Goal: Transaction & Acquisition: Purchase product/service

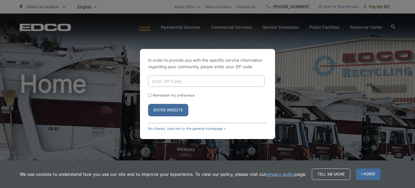
click at [194, 78] on input "Enter ZIP Code" at bounding box center [206, 80] width 117 height 11
type input "92075"
click at [148, 104] on button "Enter Website" at bounding box center [168, 110] width 40 height 12
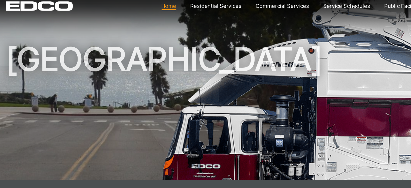
scroll to position [16, 0]
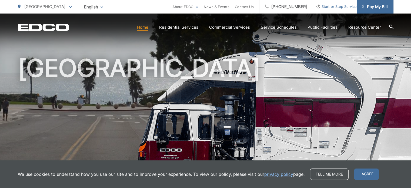
click at [373, 6] on span "Pay My Bill" at bounding box center [375, 7] width 26 height 6
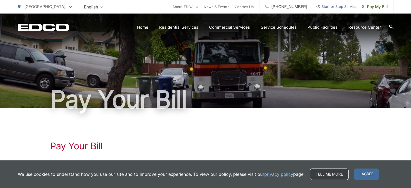
click at [333, 172] on link "Tell me more" at bounding box center [329, 173] width 39 height 11
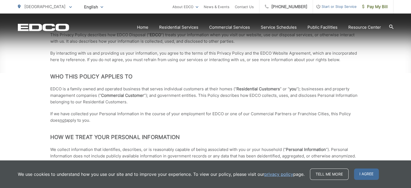
scroll to position [109, 0]
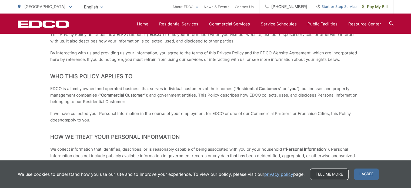
click at [334, 176] on link "Tell me more" at bounding box center [329, 173] width 39 height 11
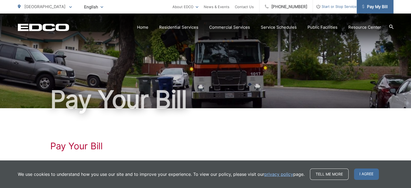
click at [376, 8] on span "Pay My Bill" at bounding box center [375, 7] width 26 height 6
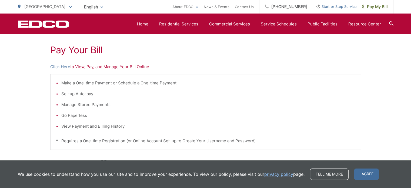
scroll to position [96, 0]
click at [61, 66] on link "Click Here" at bounding box center [60, 66] width 20 height 6
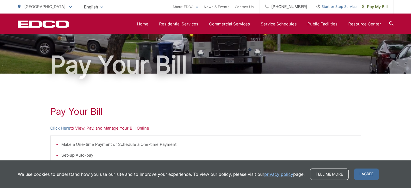
scroll to position [34, 0]
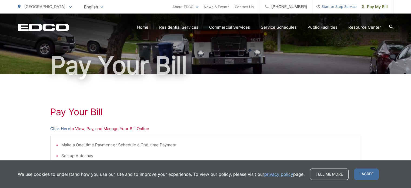
click at [56, 128] on link "Click Here" at bounding box center [60, 128] width 20 height 6
